Goal: Transaction & Acquisition: Download file/media

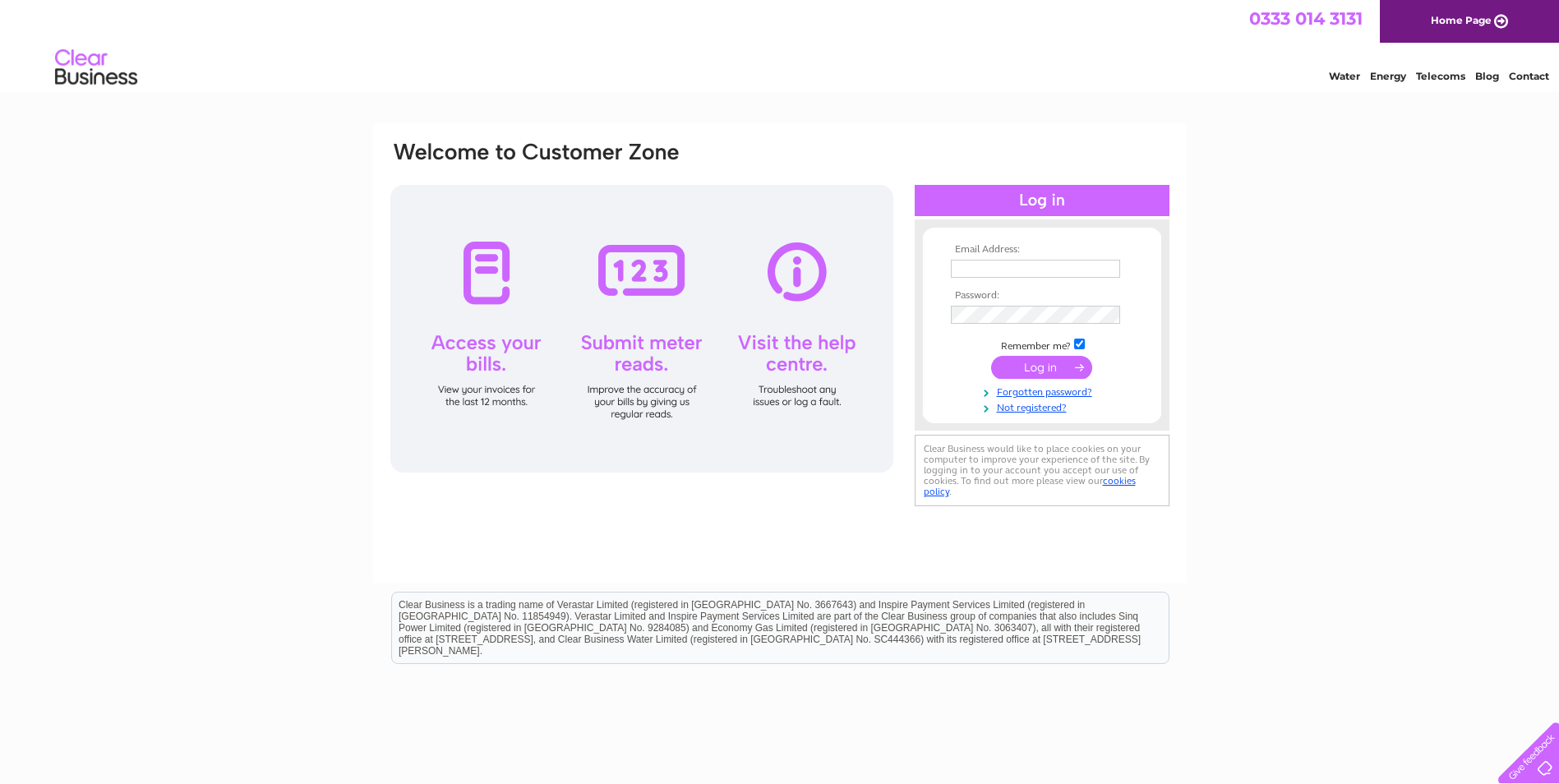
type input "invoice@blairtummock.org.uk"
click at [1045, 364] on input "submit" at bounding box center [1041, 367] width 101 height 23
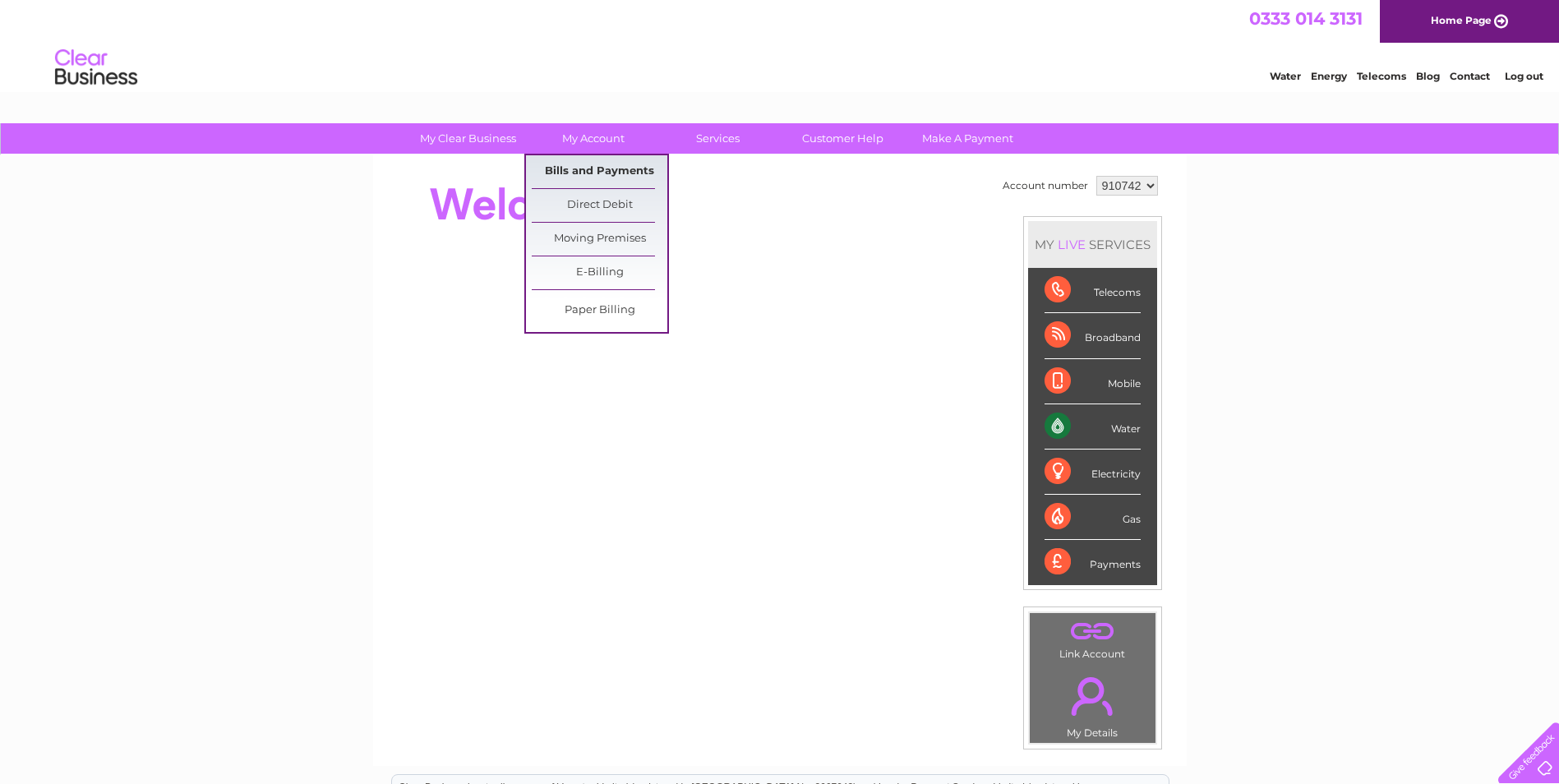
click at [606, 167] on link "Bills and Payments" at bounding box center [599, 172] width 135 height 33
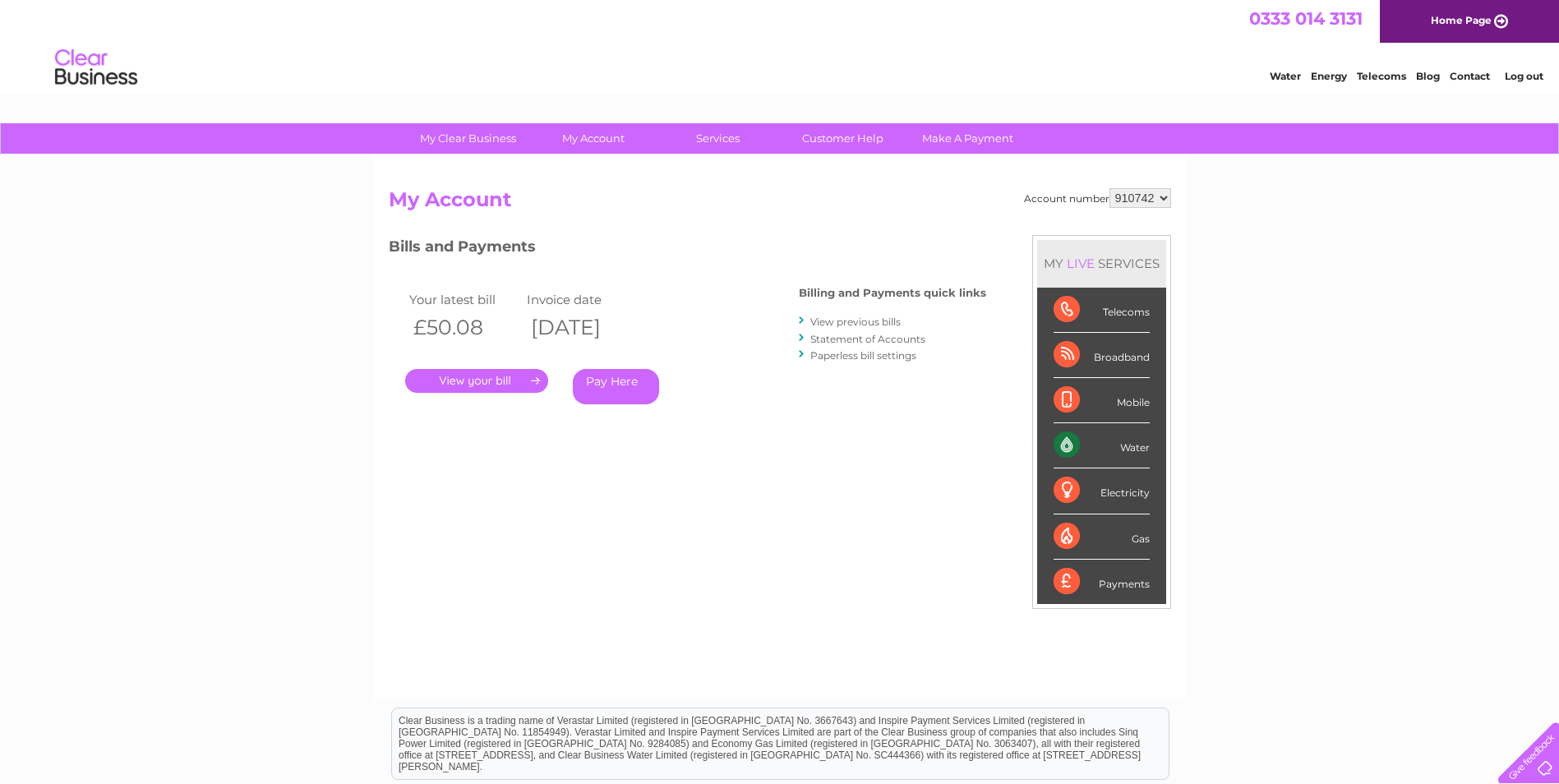
click at [1160, 196] on select "910742 931935 940876 992907" at bounding box center [1140, 198] width 62 height 20
select select "931935"
click at [1110, 188] on select "910742 931935 940876 992907" at bounding box center [1140, 198] width 62 height 20
click at [1163, 196] on select "910742 931935 940876 992907" at bounding box center [1140, 198] width 62 height 20
select select "940876"
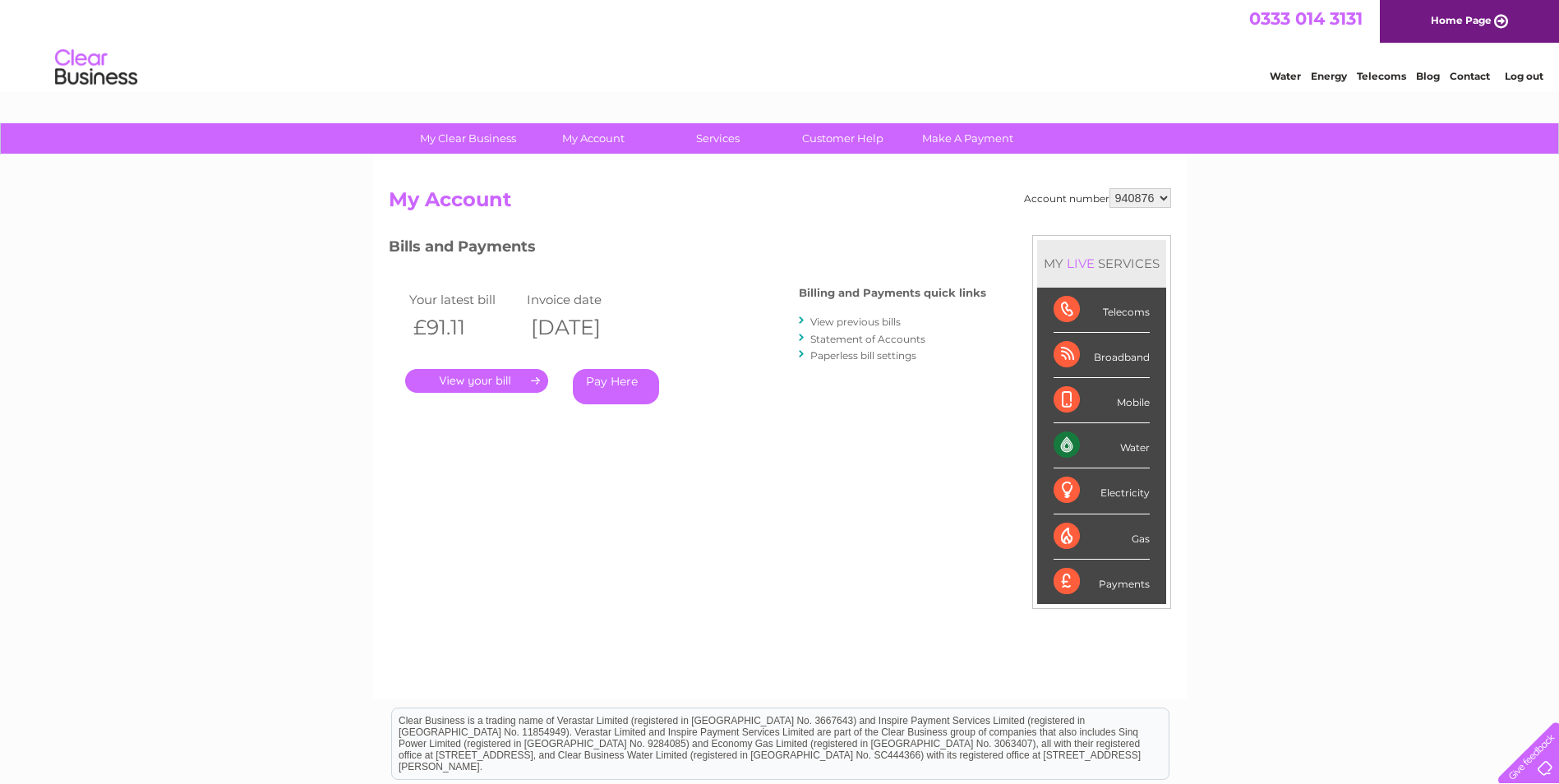
click at [1110, 188] on select "910742 931935 940876 992907" at bounding box center [1140, 198] width 62 height 20
click at [1166, 198] on select "910742 931935 940876 992907" at bounding box center [1140, 198] width 62 height 20
select select "992907"
click at [1110, 188] on select "910742 931935 940876 992907" at bounding box center [1140, 198] width 62 height 20
click at [491, 376] on link "." at bounding box center [476, 380] width 143 height 23
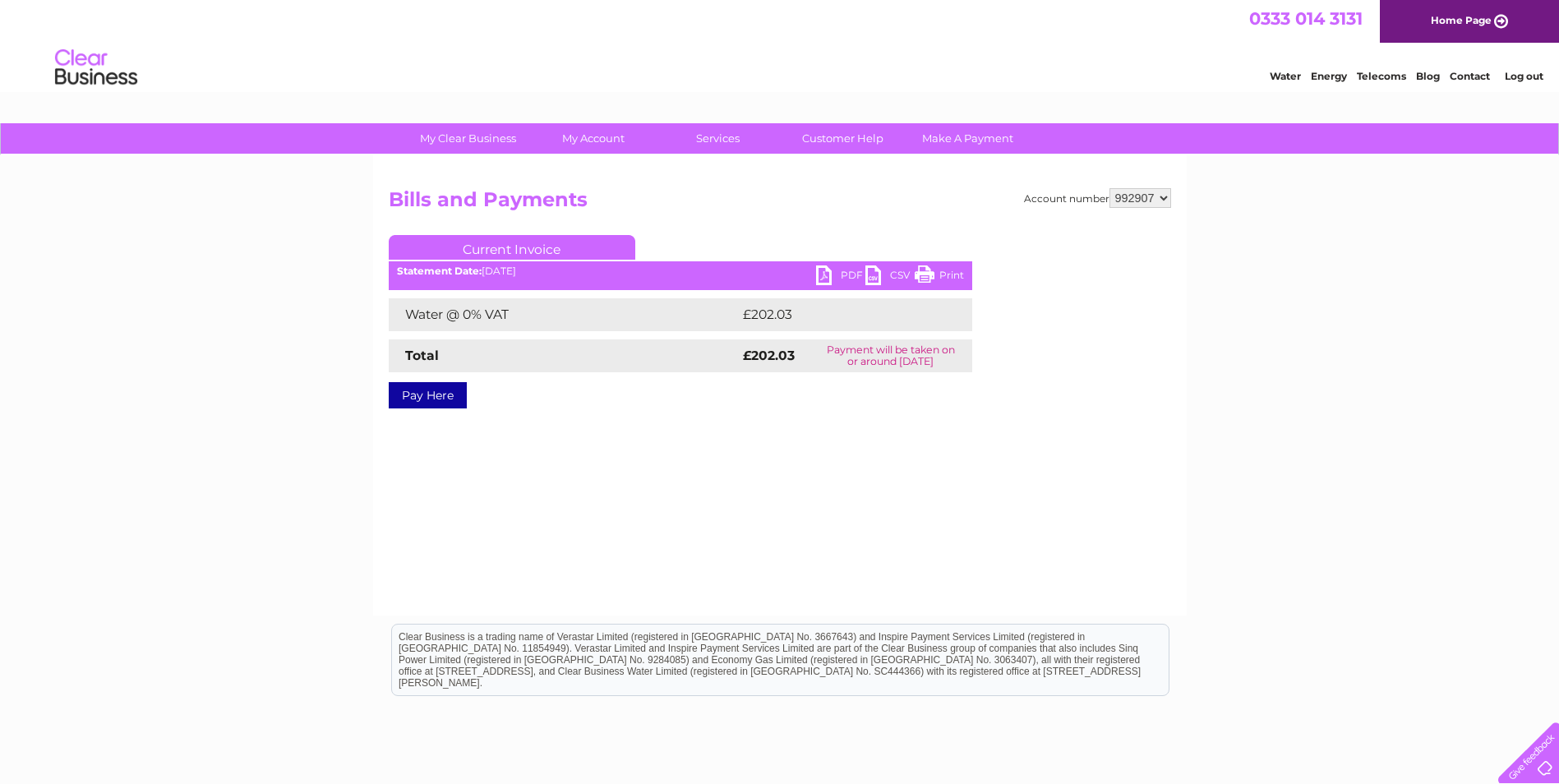
click at [856, 273] on link "PDF" at bounding box center [840, 277] width 49 height 23
click at [1162, 199] on select "910742 931935 940876 992907" at bounding box center [1140, 198] width 62 height 20
select select "940876"
click at [1110, 188] on select "910742 931935 940876 992907" at bounding box center [1140, 198] width 62 height 20
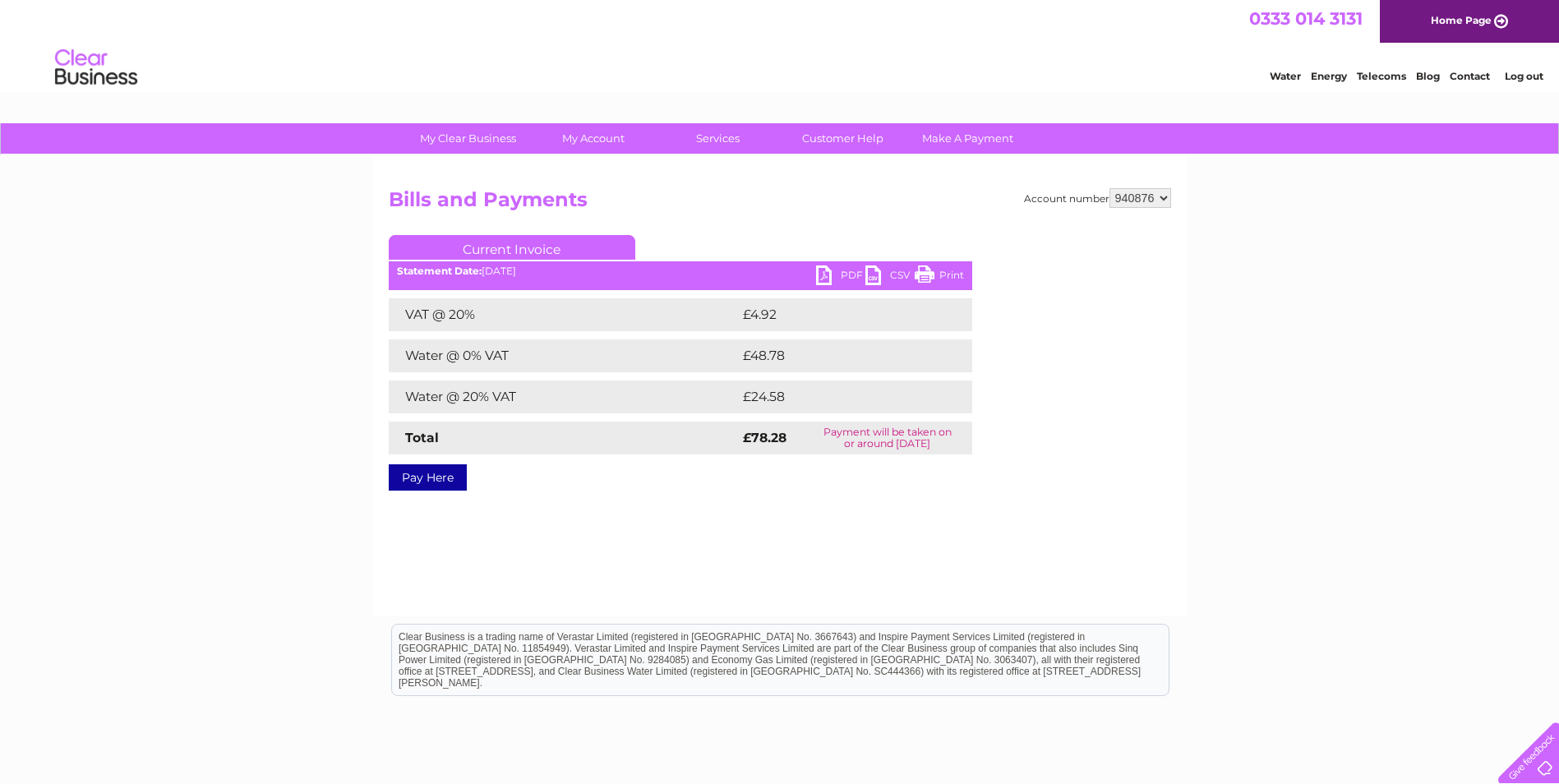
click at [847, 272] on link "PDF" at bounding box center [840, 277] width 49 height 23
click at [1161, 199] on select "910742 931935 940876 992907" at bounding box center [1140, 198] width 62 height 20
select select "931935"
click at [1110, 188] on select "910742 931935 940876 992907" at bounding box center [1140, 198] width 62 height 20
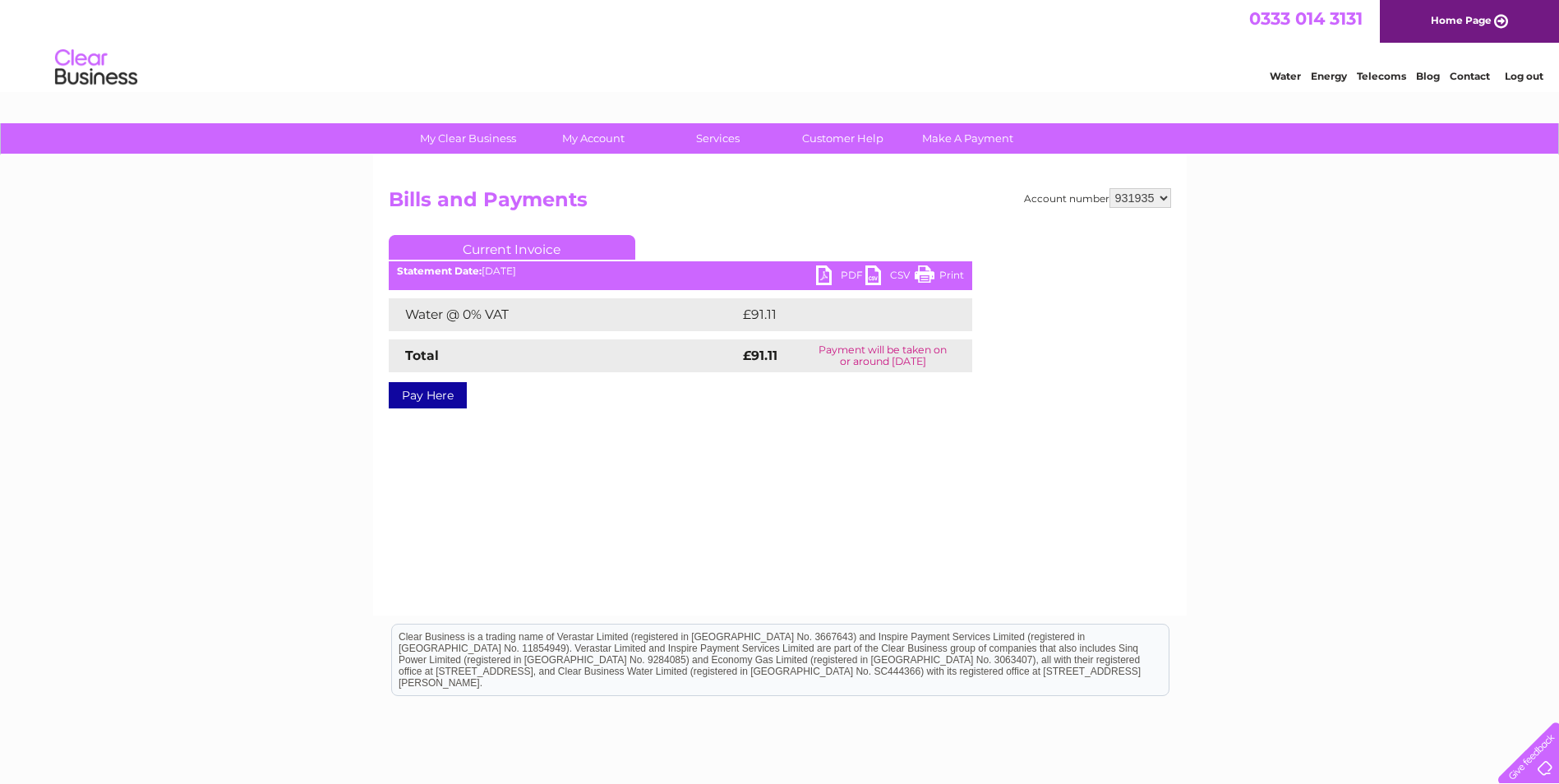
click at [848, 273] on link "PDF" at bounding box center [840, 277] width 49 height 23
click at [1161, 194] on select "910742 931935 940876 992907" at bounding box center [1140, 198] width 62 height 20
select select "910742"
click at [1110, 188] on select "910742 931935 940876 992907" at bounding box center [1140, 198] width 62 height 20
click at [847, 276] on link "PDF" at bounding box center [840, 277] width 49 height 23
